Goal: Information Seeking & Learning: Learn about a topic

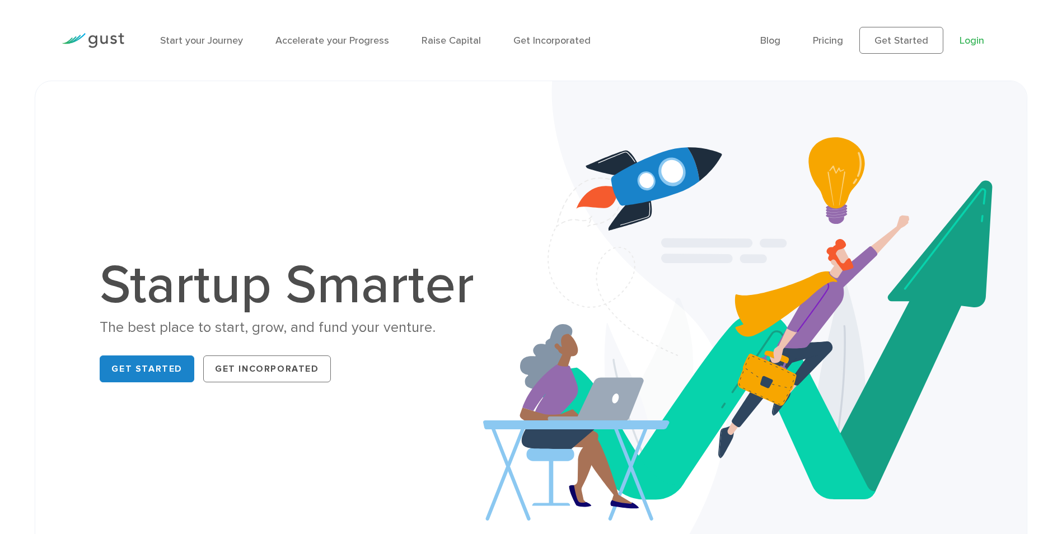
click at [972, 40] on link "Login" at bounding box center [971, 41] width 25 height 12
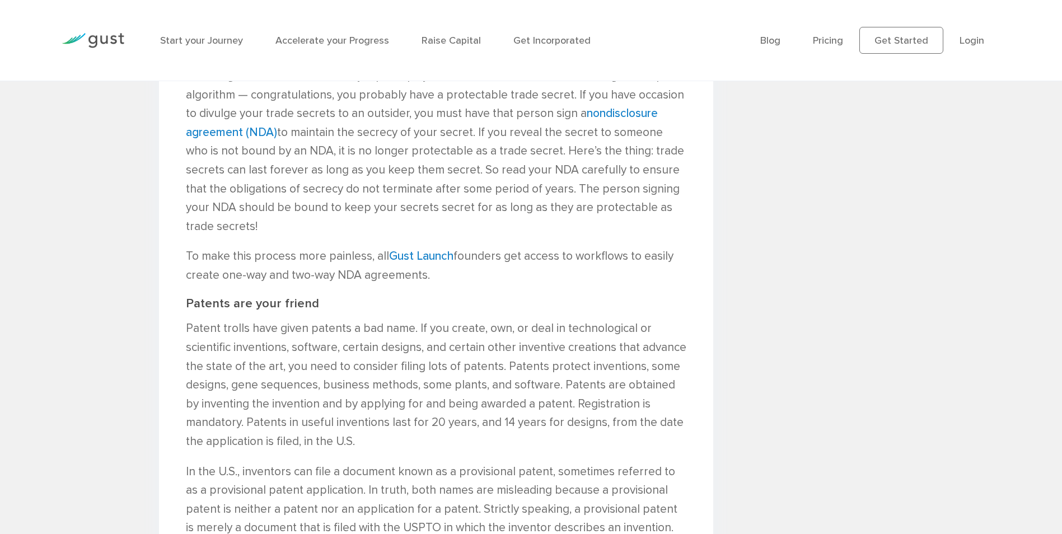
scroll to position [1735, 0]
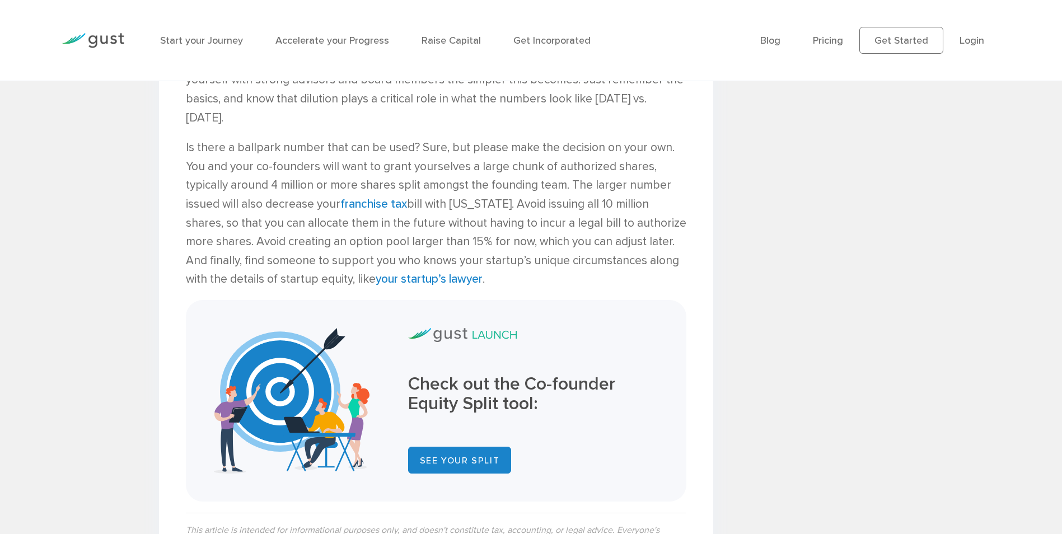
scroll to position [3358, 0]
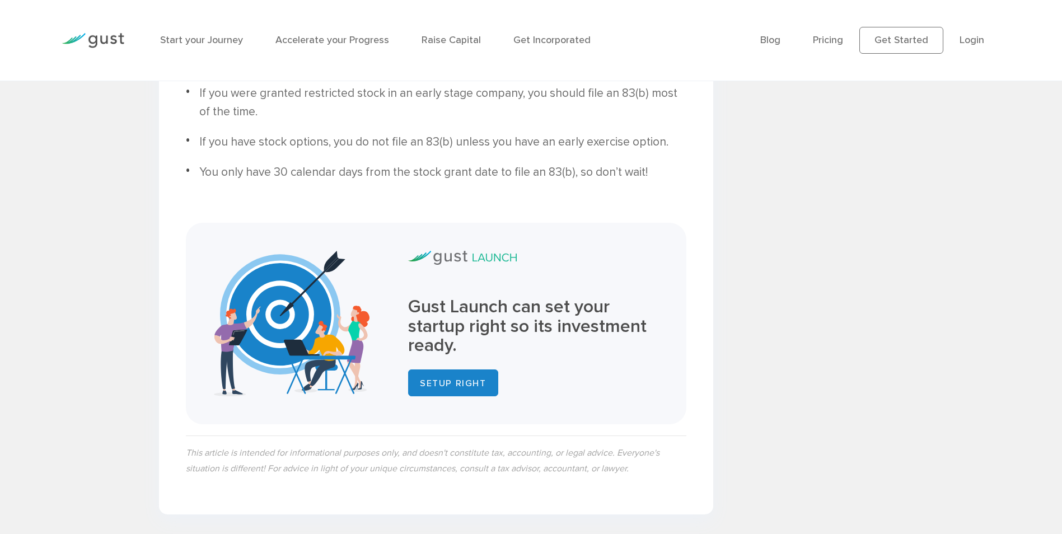
scroll to position [3924, 0]
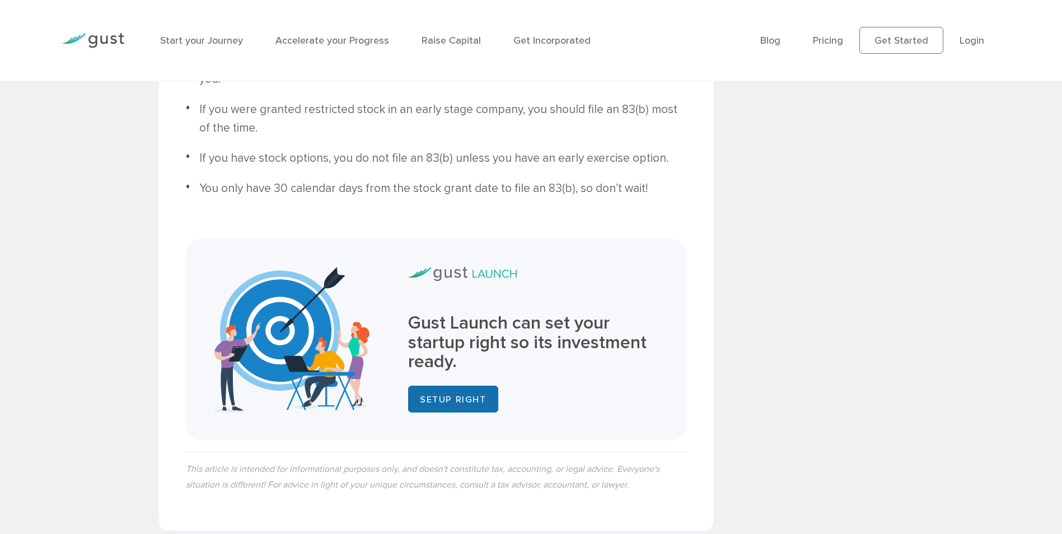
click at [469, 386] on link "SETUP RIGHT" at bounding box center [453, 399] width 90 height 27
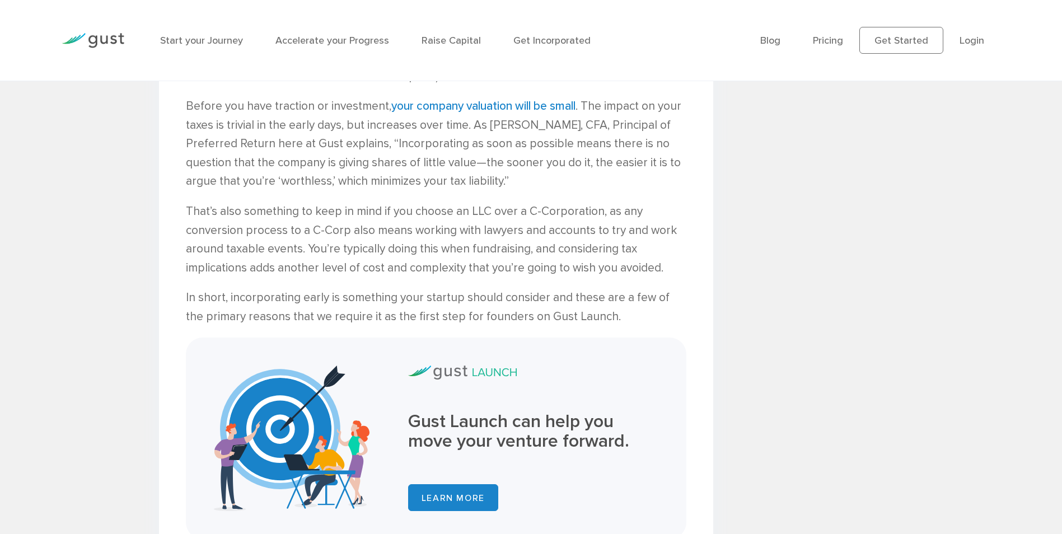
scroll to position [1735, 0]
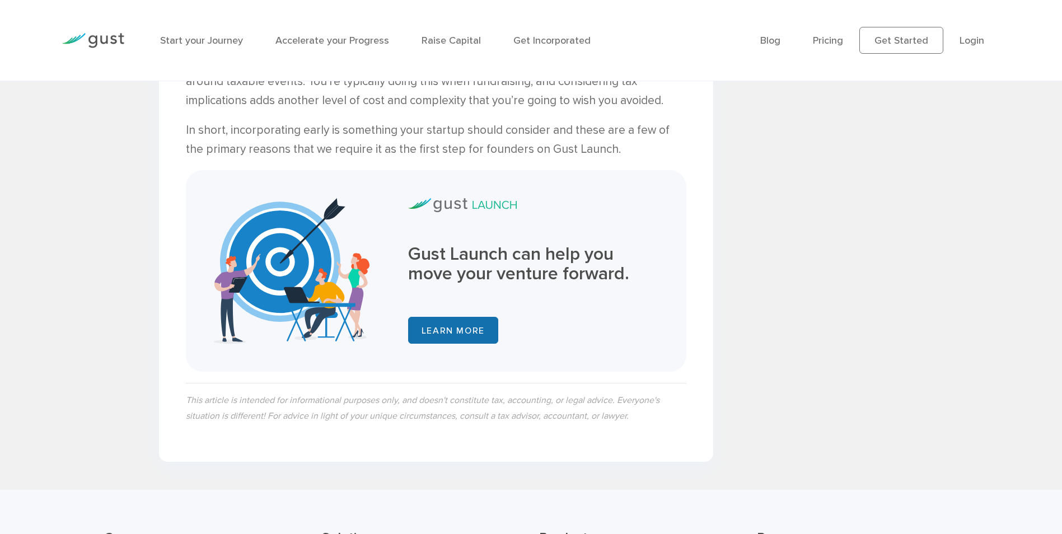
click at [484, 317] on link "LEARN MORE" at bounding box center [453, 330] width 90 height 27
